Goal: Entertainment & Leisure: Consume media (video, audio)

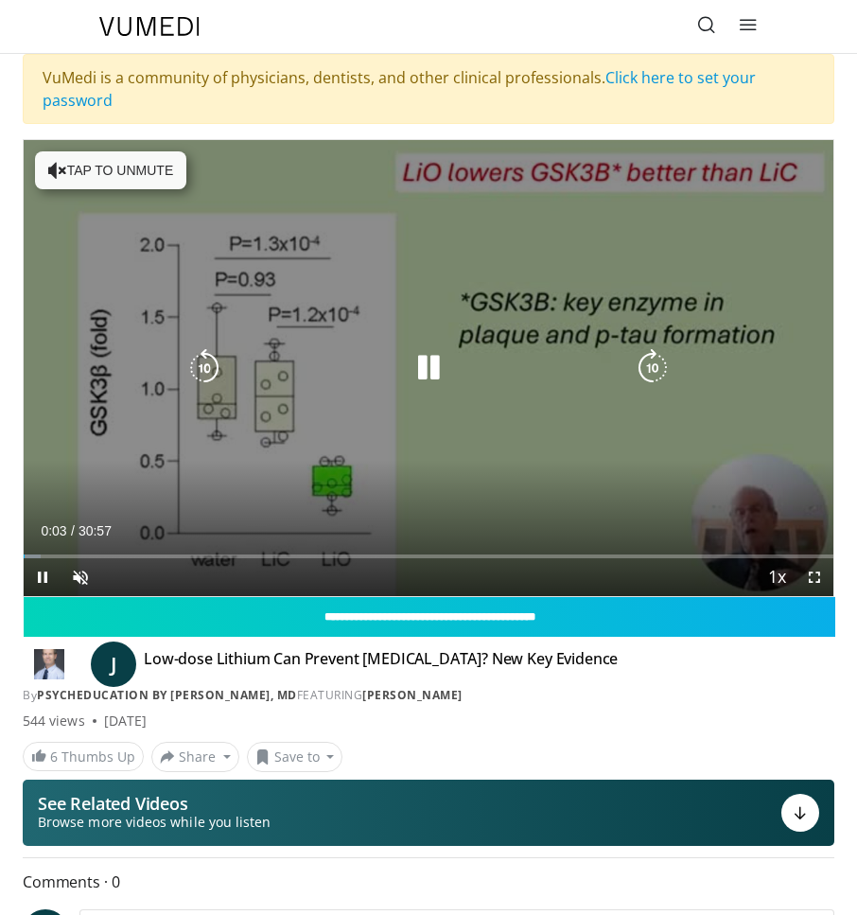
click at [429, 365] on icon "Video Player" at bounding box center [429, 368] width 38 height 38
click at [432, 371] on icon "Video Player" at bounding box center [429, 368] width 38 height 38
click at [87, 180] on button "Tap to unmute" at bounding box center [110, 170] width 151 height 38
